Goal: Entertainment & Leisure: Browse casually

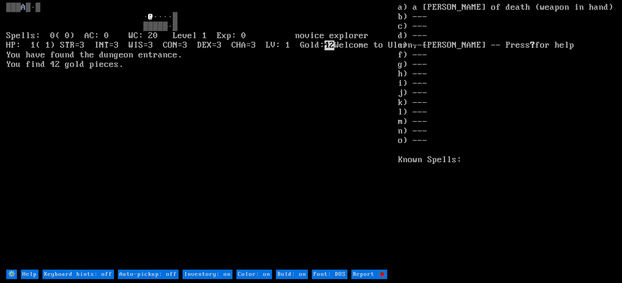
click at [371, 191] on larn "A ▒·▒ · @ ····▒ ▒▒▒▒▒·▒ Spells: 0( 0) AC: 0 WC: 20 Level 1 Exp: 0 novice explor…" at bounding box center [202, 136] width 392 height 266
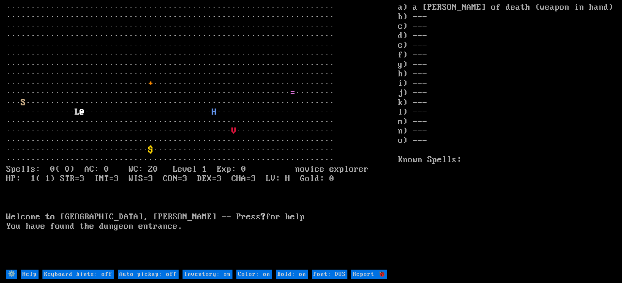
click at [371, 188] on larn "+ ····································· ·······································…" at bounding box center [202, 136] width 392 height 266
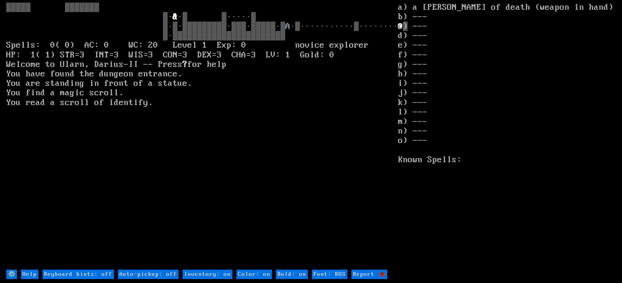
click at [370, 194] on larn "& ·▒ ▒·····▒ ▒·▒·▒▒▒▒▒▒▒▒▒·▒▒▒·▒▒▒▒▒·▒ A ·▒···········▒········ @ ▒ ▒·▒▒▒▒▒▒▒▒▒…" at bounding box center [202, 136] width 392 height 266
